Goal: Transaction & Acquisition: Register for event/course

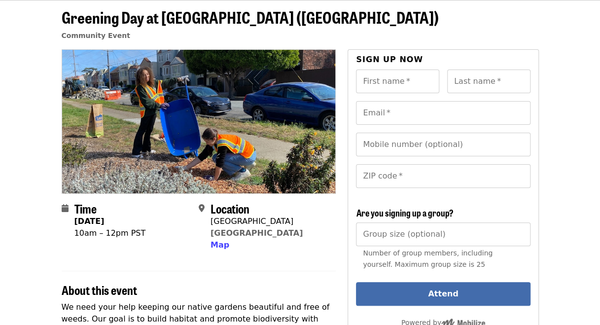
scroll to position [34, 0]
